Goal: Information Seeking & Learning: Understand process/instructions

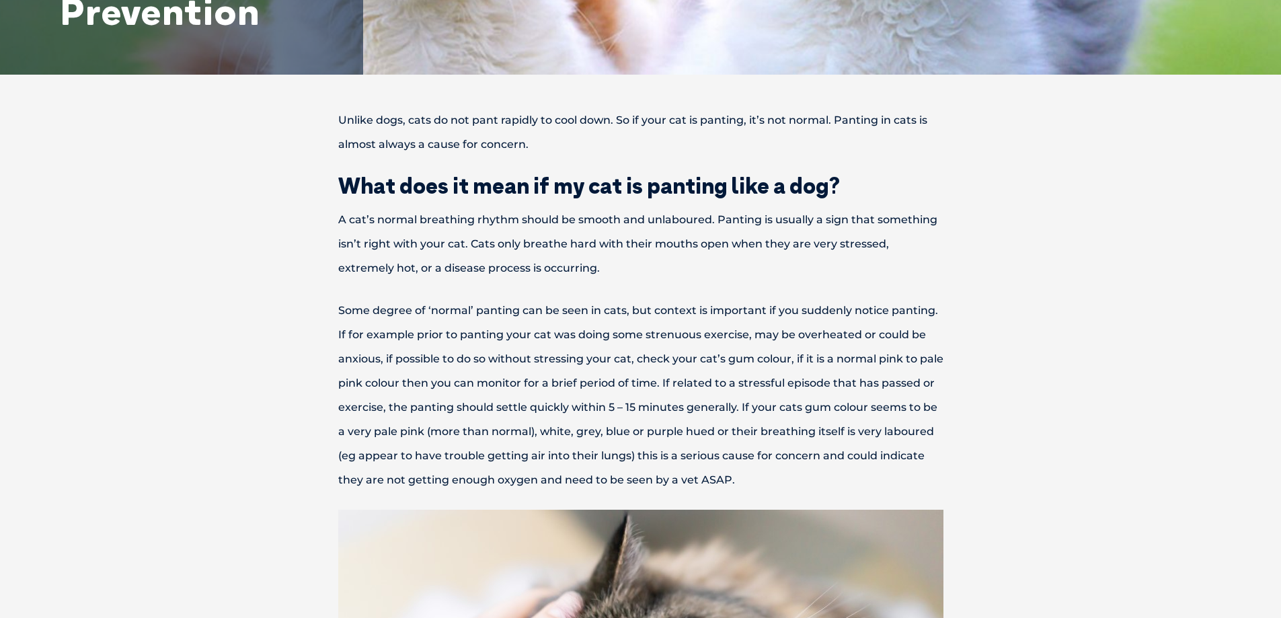
scroll to position [403, 0]
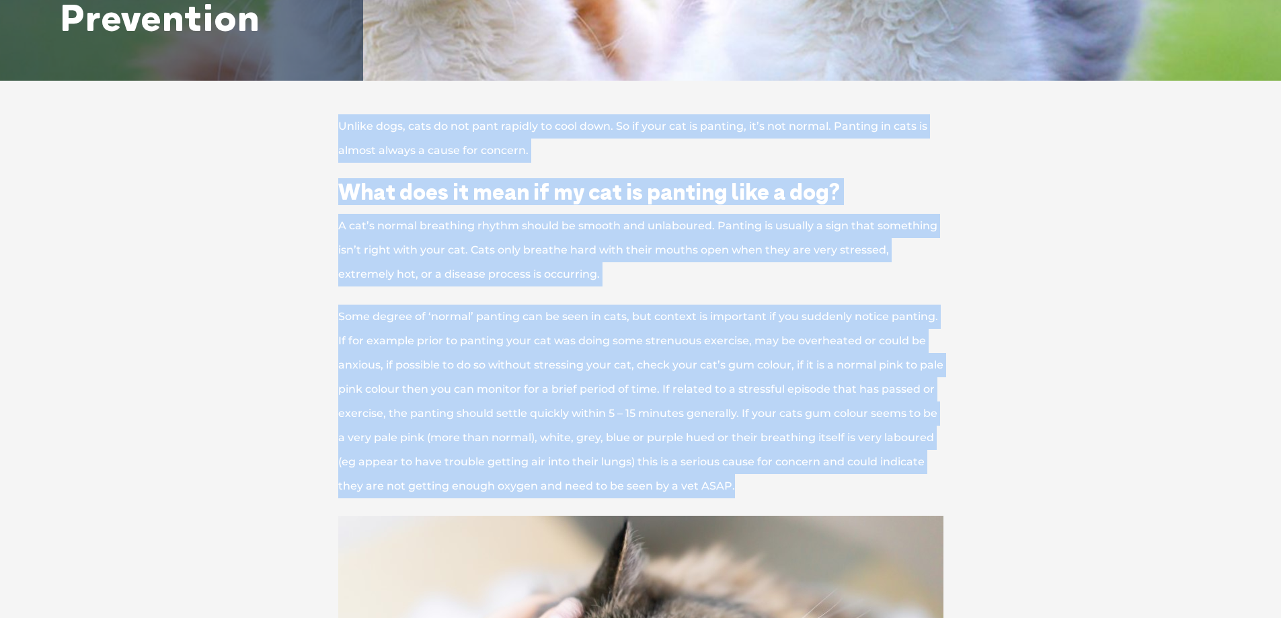
drag, startPoint x: 341, startPoint y: 120, endPoint x: 836, endPoint y: 481, distance: 613.0
copy div "Unlike dogs, cats do not pant rapidly to cool down. So if your cat is panting, …"
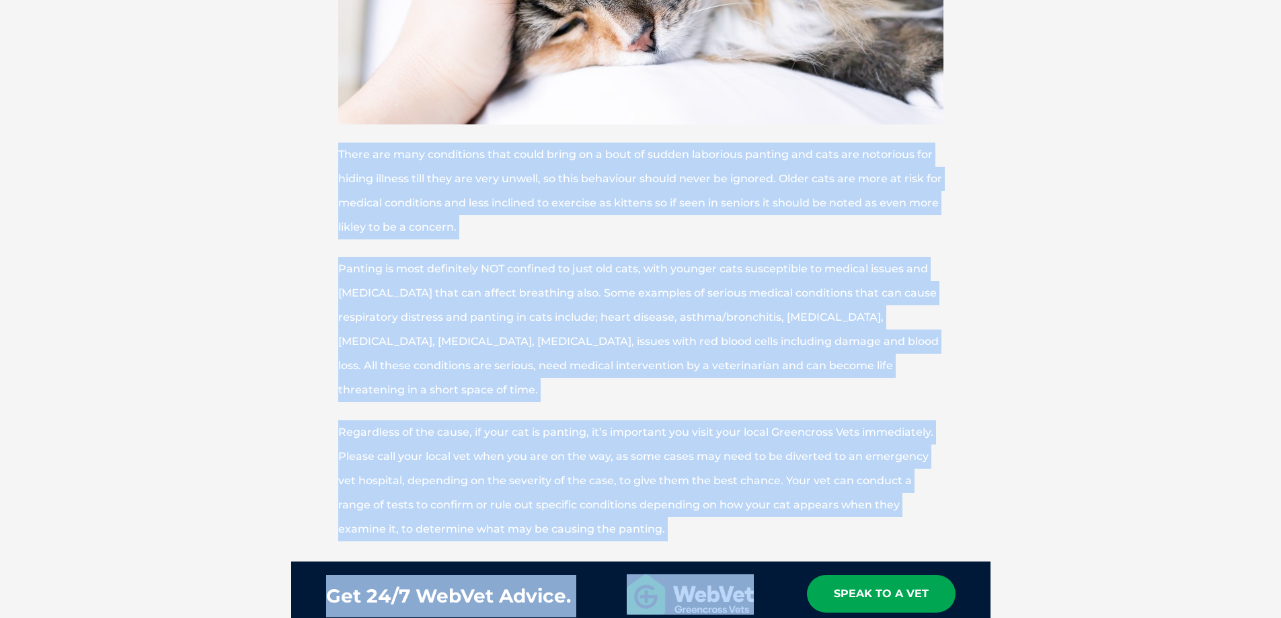
scroll to position [1142, 0]
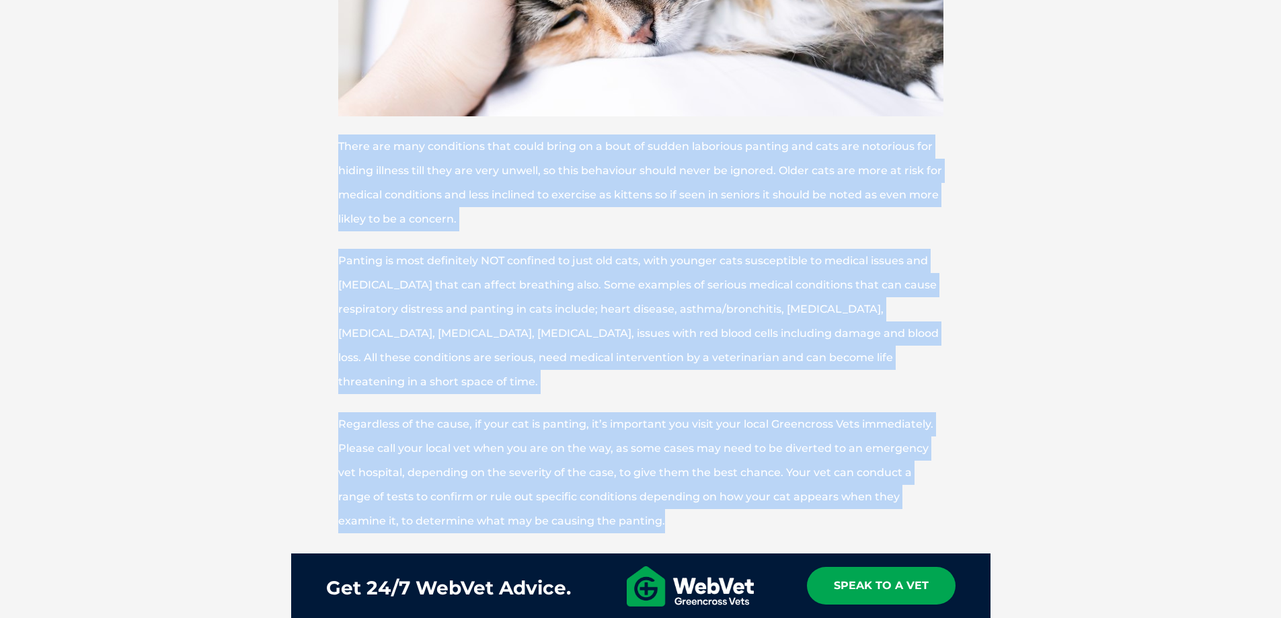
drag, startPoint x: 330, startPoint y: 409, endPoint x: 670, endPoint y: 522, distance: 358.5
copy div "There are many conditions that could bring on a bout of sudden laborious pantin…"
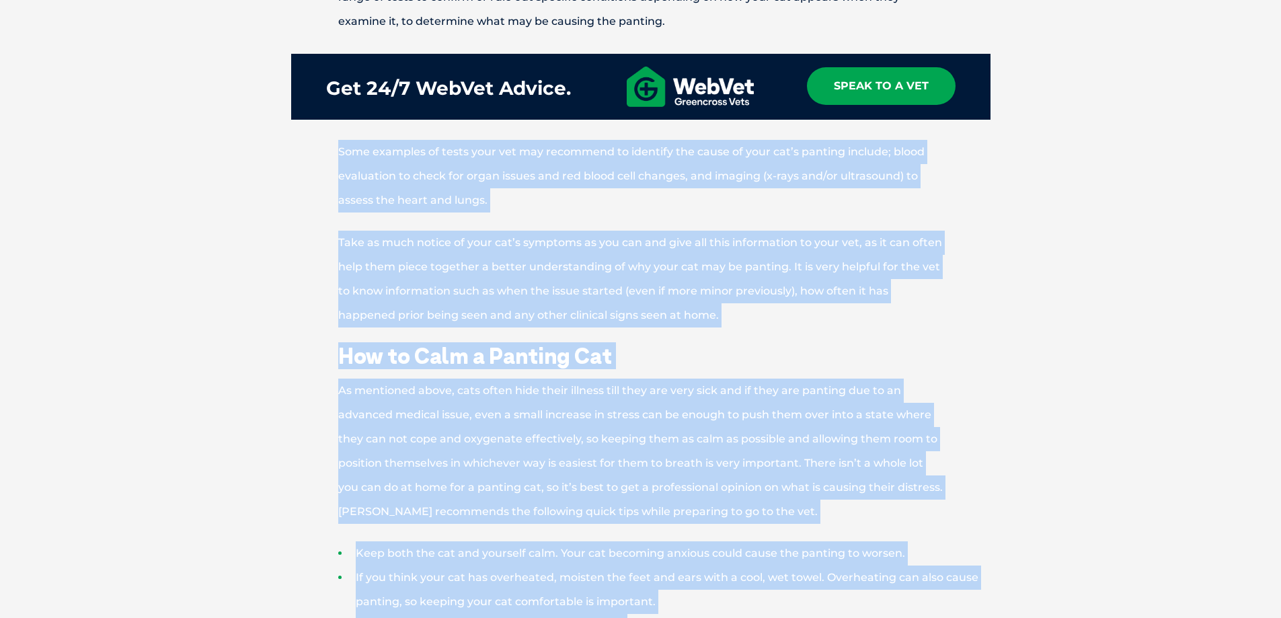
scroll to position [1815, 0]
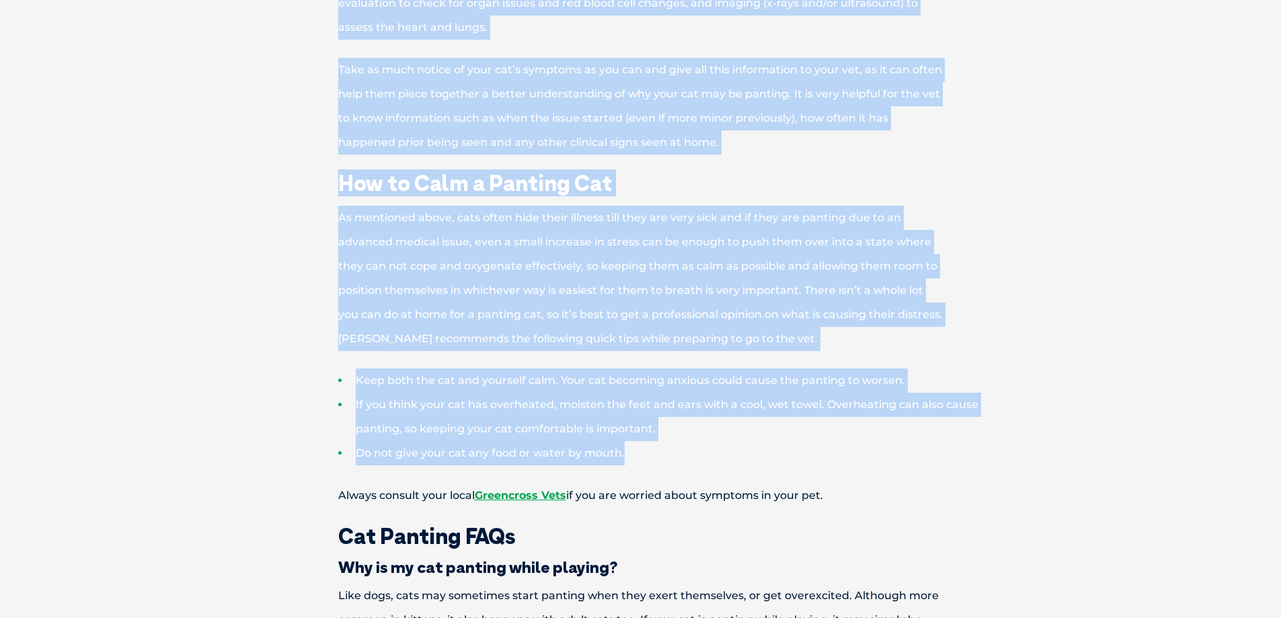
drag, startPoint x: 342, startPoint y: 247, endPoint x: 743, endPoint y: 446, distance: 447.4
click at [743, 446] on div "Unlike dogs, cats do not pant rapidly to cool down. So if your cat is panting, …" at bounding box center [641, 199] width 726 height 2994
copy div "Some examples of tests your vet may recommend to identify the cause of your cat…"
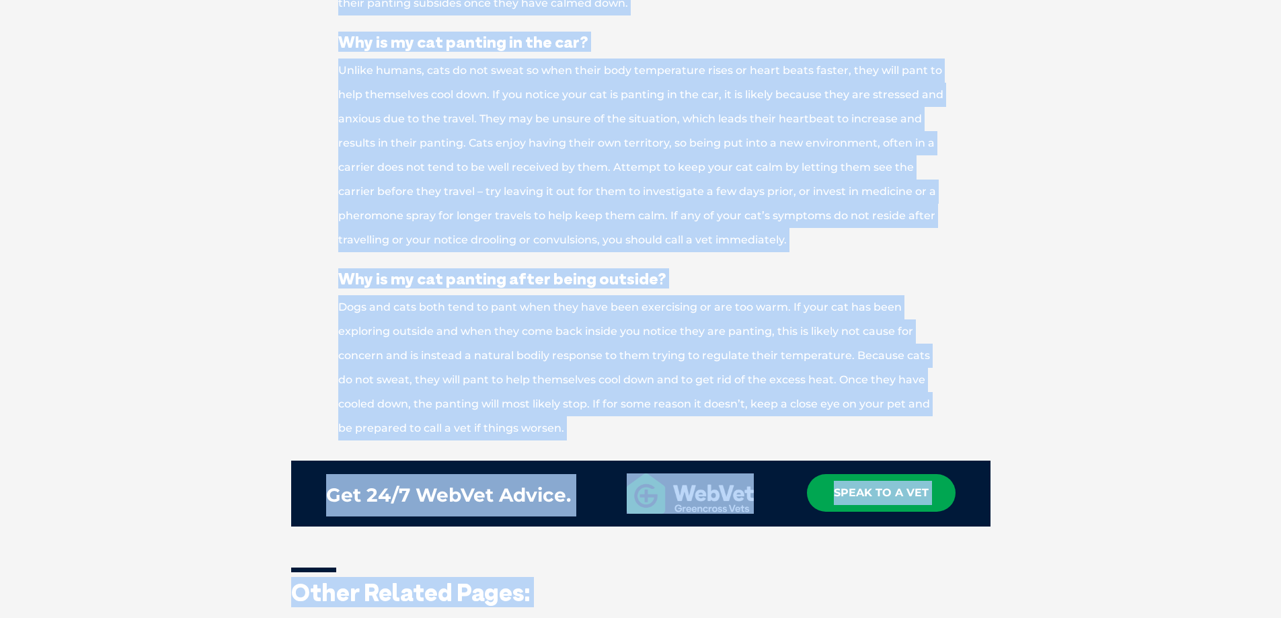
scroll to position [2755, 0]
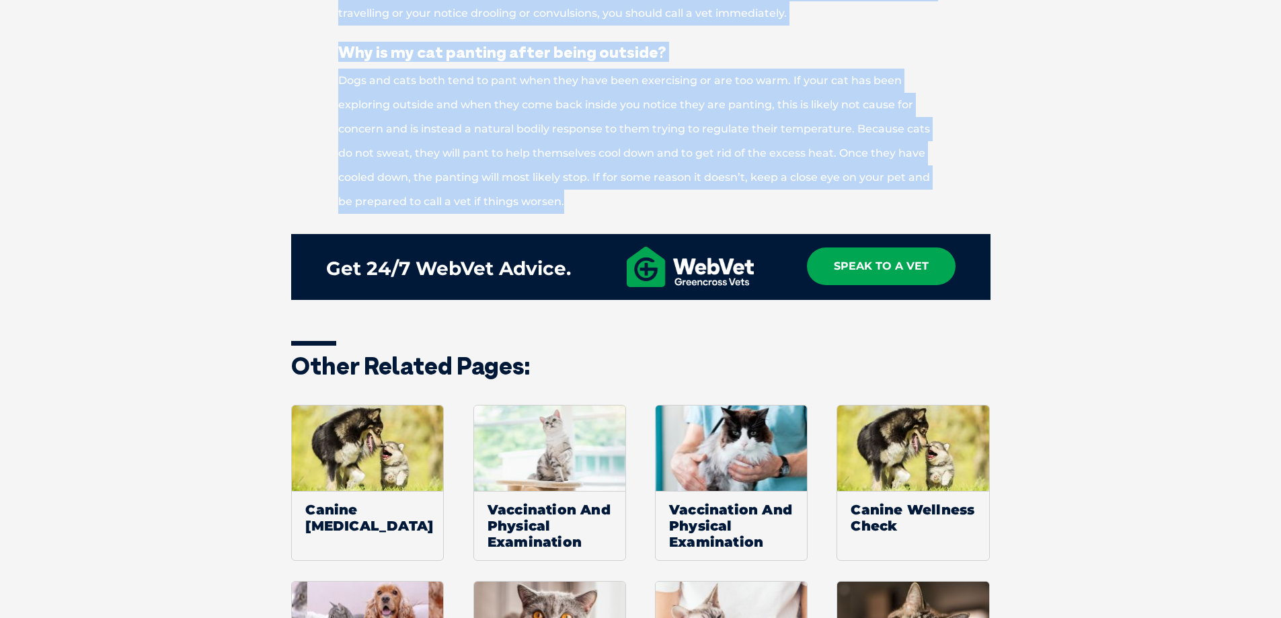
drag, startPoint x: 338, startPoint y: 266, endPoint x: 652, endPoint y: 201, distance: 319.9
copy div "Cat Panting FAQs Why is my cat panting while playing? Like dogs, cats may somet…"
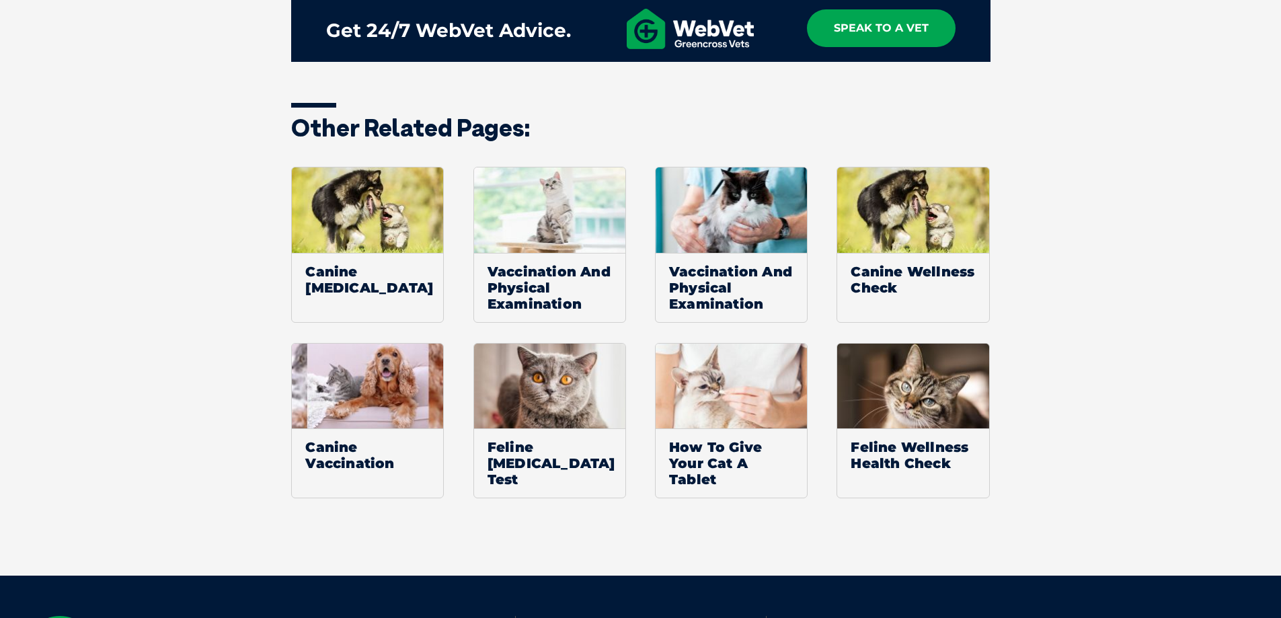
scroll to position [3024, 0]
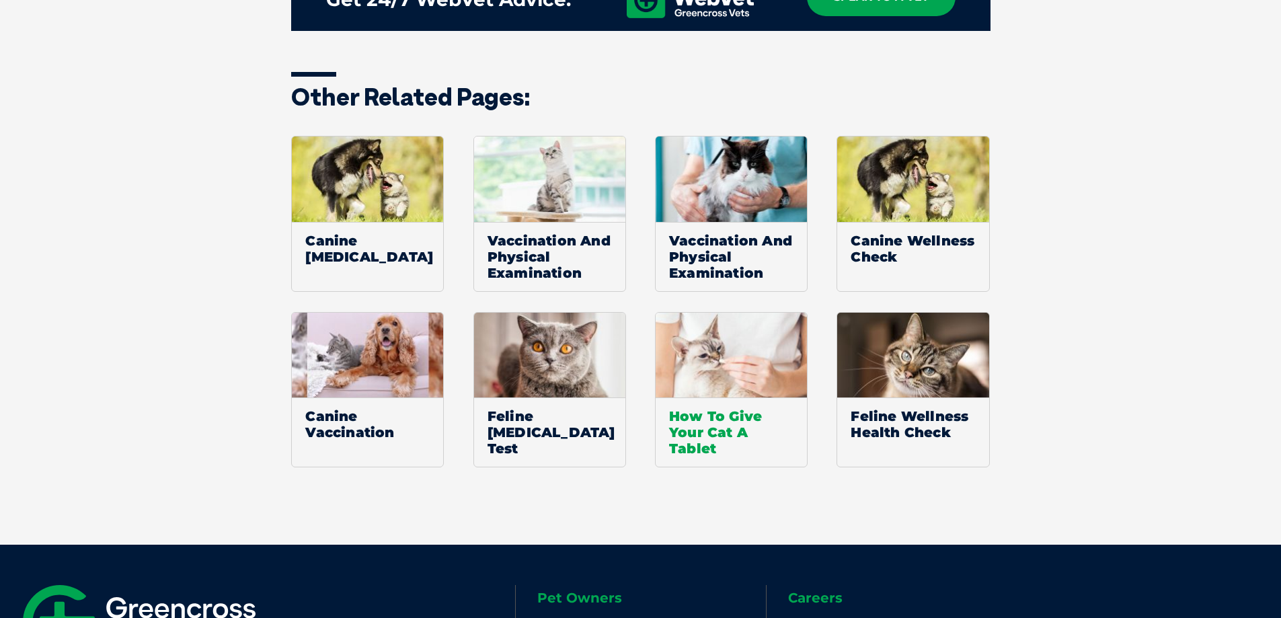
click at [707, 435] on span "How To Give Your Cat A Tablet" at bounding box center [731, 431] width 151 height 69
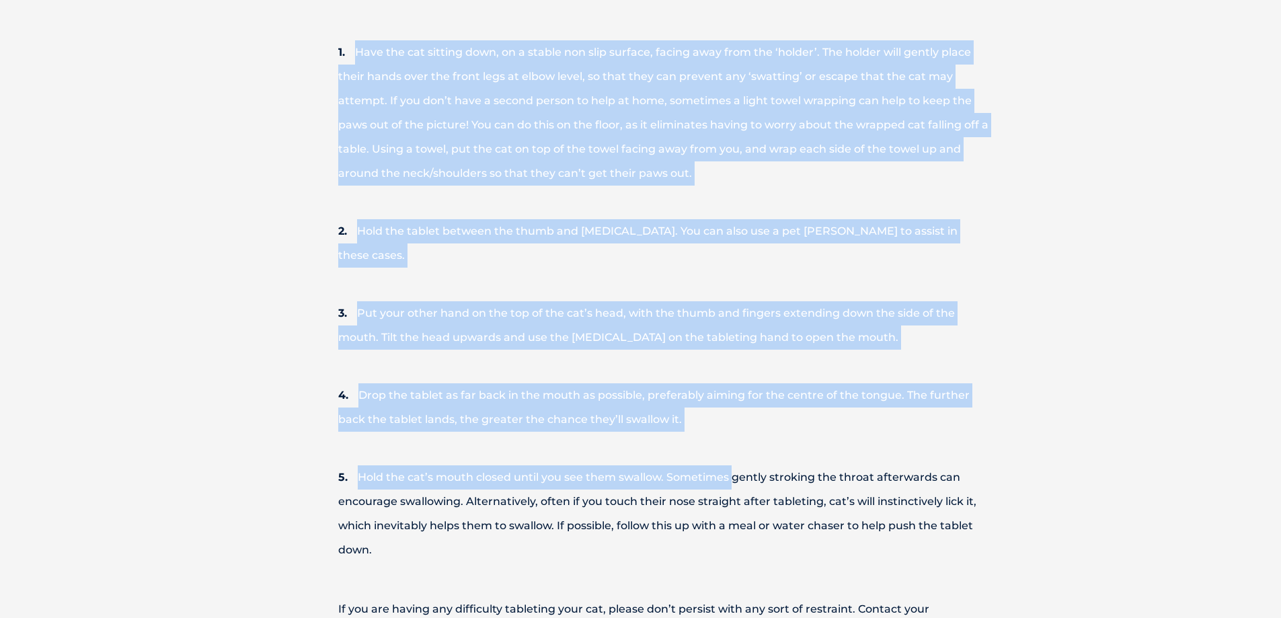
scroll to position [1009, 0]
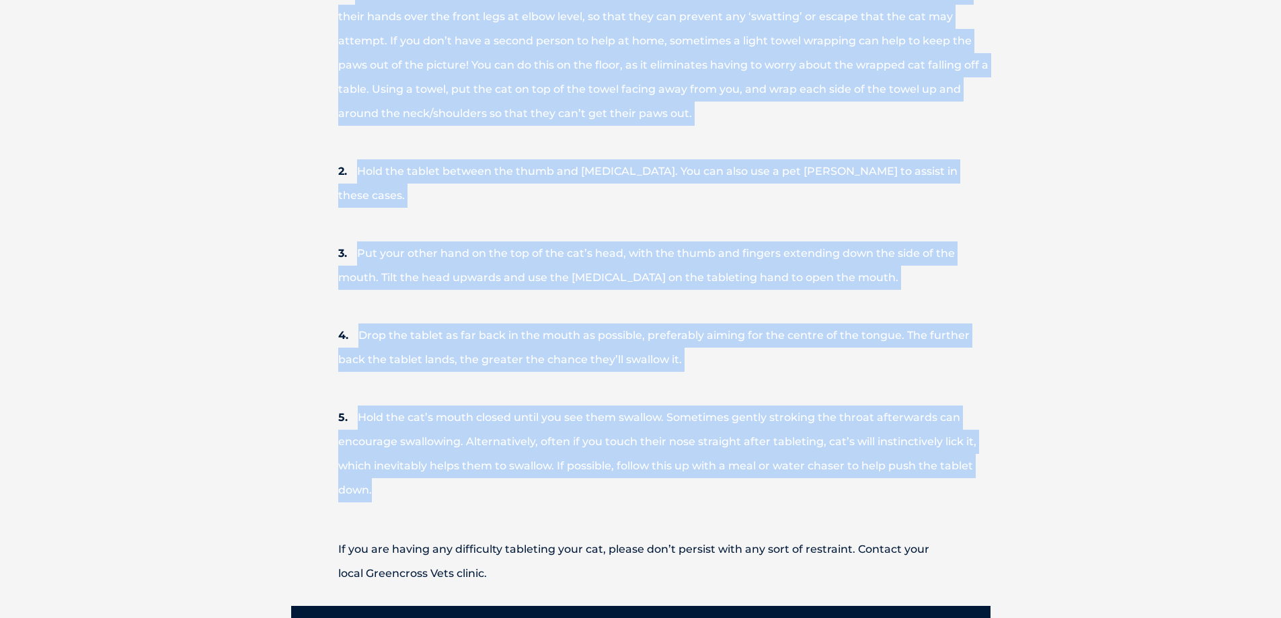
drag, startPoint x: 323, startPoint y: 186, endPoint x: 736, endPoint y: 460, distance: 496.2
click at [736, 460] on ol "Have the cat sitting down, on a stable non slip surface, facing away from the ‘…" at bounding box center [640, 241] width 699 height 555
drag, startPoint x: 647, startPoint y: 406, endPoint x: 666, endPoint y: 414, distance: 20.2
click at [666, 414] on li "Hold the cat’s mouth closed until you see them swallow. Sometimes gently stroki…" at bounding box center [664, 454] width 652 height 130
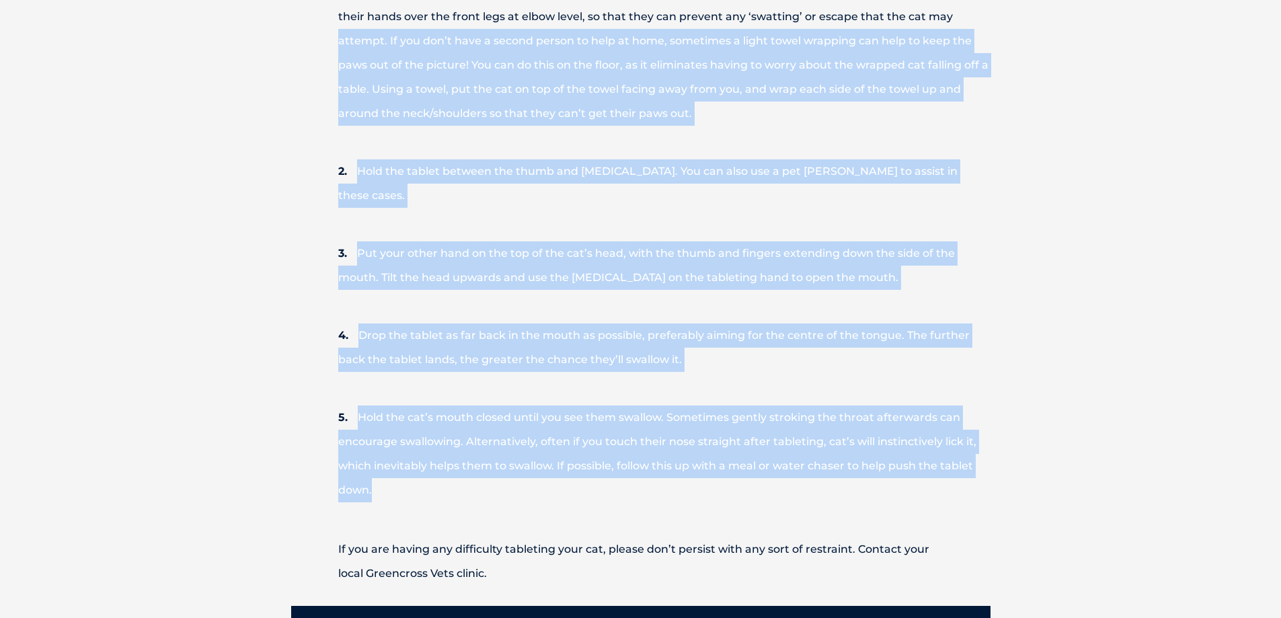
drag, startPoint x: 431, startPoint y: 471, endPoint x: 290, endPoint y: 34, distance: 459.3
click at [290, 34] on div "How to give your cat a tablet Tableting cats can be tricky, but with a calm and…" at bounding box center [641, 378] width 726 height 1741
